Goal: Information Seeking & Learning: Learn about a topic

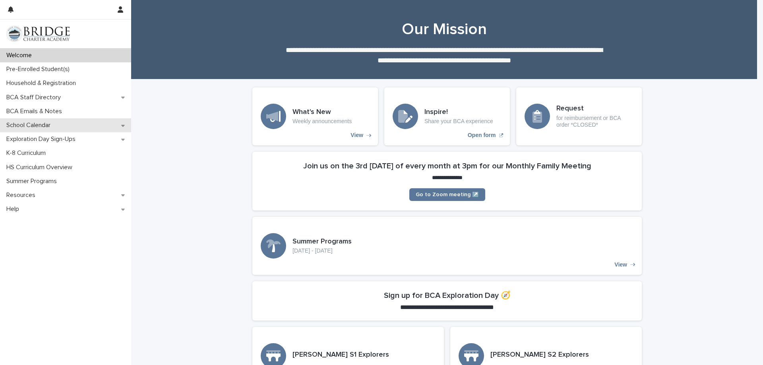
click at [28, 129] on p "School Calendar" at bounding box center [30, 126] width 54 height 8
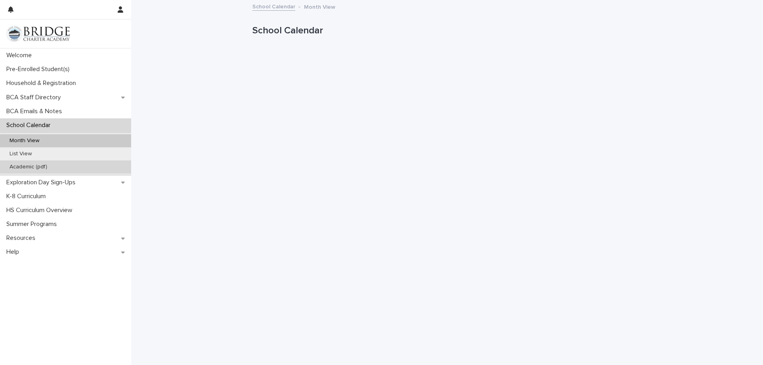
click at [40, 167] on p "Academic (pdf)" at bounding box center [28, 167] width 50 height 7
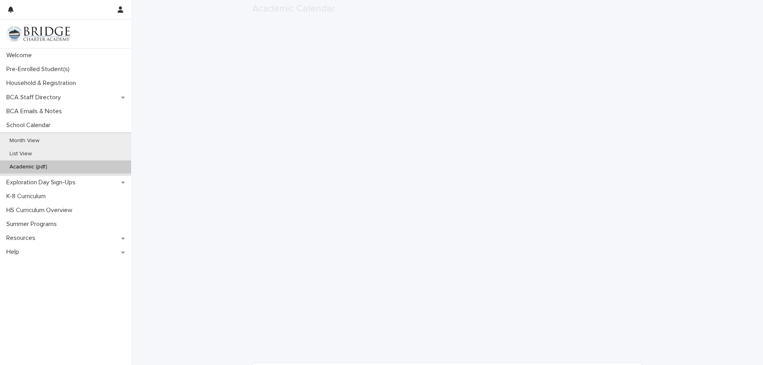
scroll to position [151, 0]
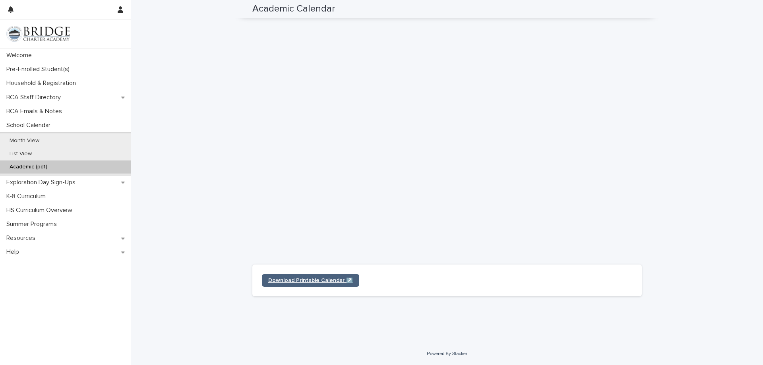
click at [306, 282] on span "Download Printable Calendar ↗️" at bounding box center [310, 281] width 85 height 6
click at [32, 53] on p "Welcome" at bounding box center [20, 56] width 35 height 8
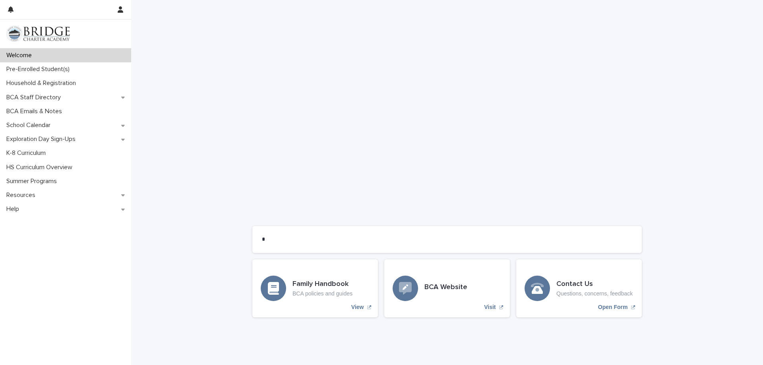
scroll to position [510, 0]
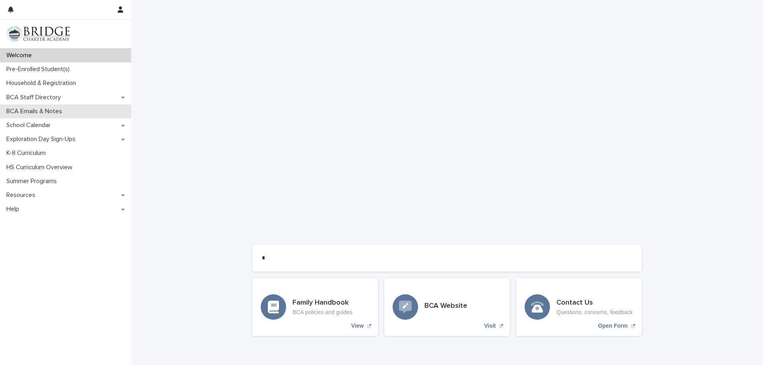
click at [31, 115] on p "BCA Emails & Notes" at bounding box center [35, 112] width 65 height 8
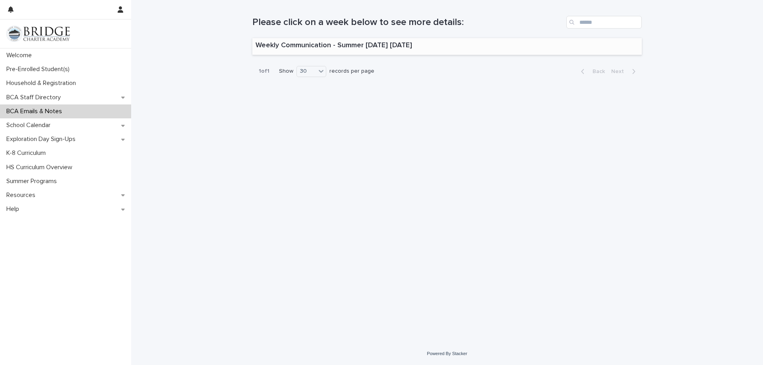
click at [348, 42] on p "Weekly Communication - Summer [DATE] [DATE]" at bounding box center [333, 45] width 157 height 9
click at [28, 108] on p "BCA Emails & Notes" at bounding box center [35, 112] width 65 height 8
click at [325, 73] on icon at bounding box center [321, 71] width 8 height 8
click at [311, 87] on div "20" at bounding box center [311, 92] width 29 height 10
click at [24, 57] on p "Welcome" at bounding box center [20, 56] width 35 height 8
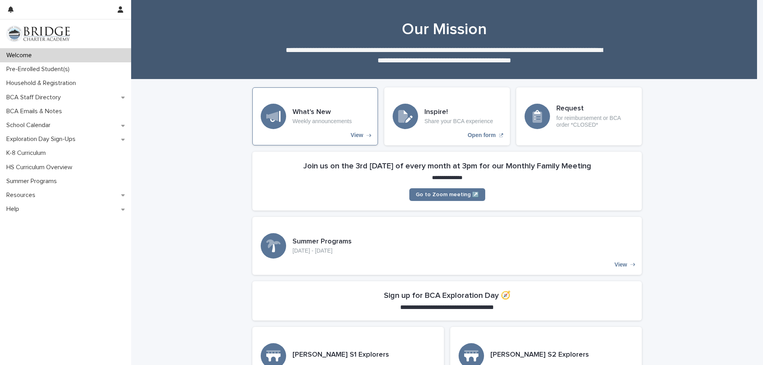
click at [341, 122] on p "Weekly announcements" at bounding box center [321, 121] width 59 height 7
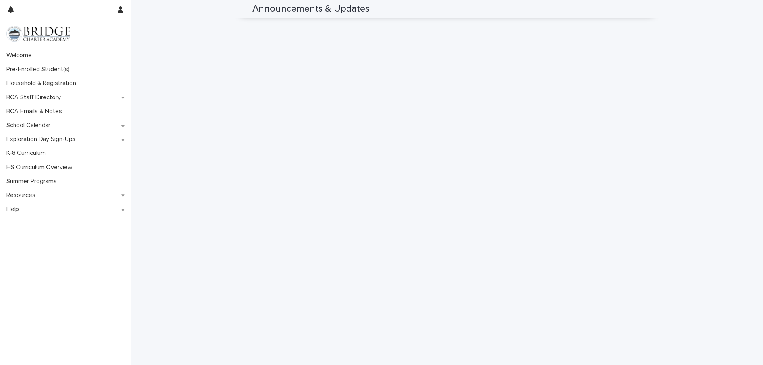
scroll to position [556, 0]
